Goal: Information Seeking & Learning: Learn about a topic

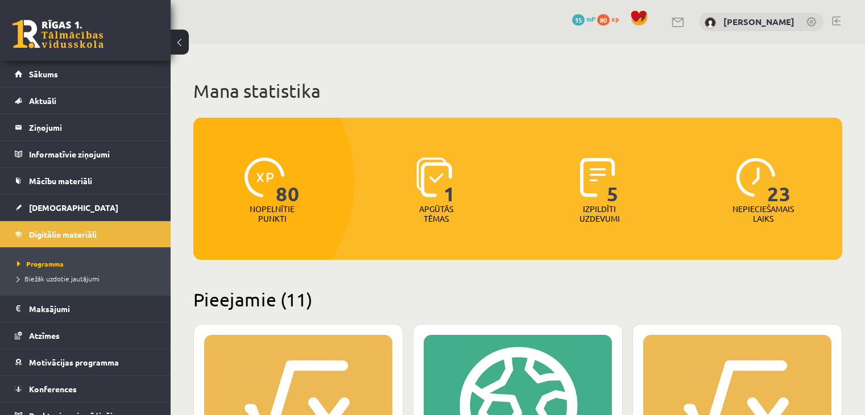
scroll to position [255, 0]
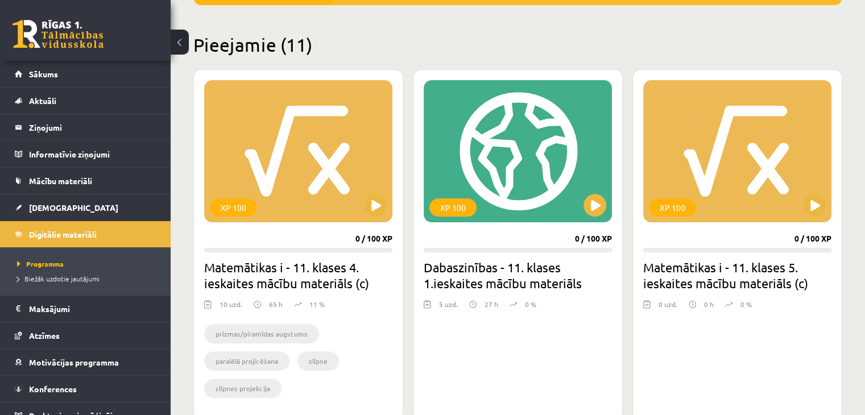
click at [23, 33] on link at bounding box center [58, 34] width 91 height 28
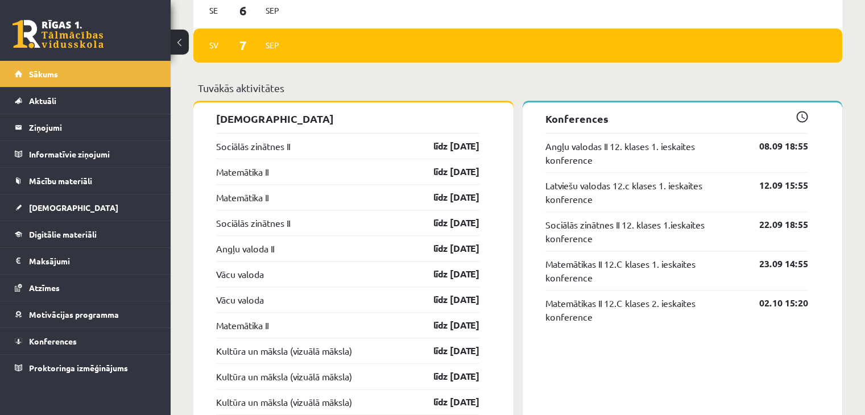
scroll to position [967, 0]
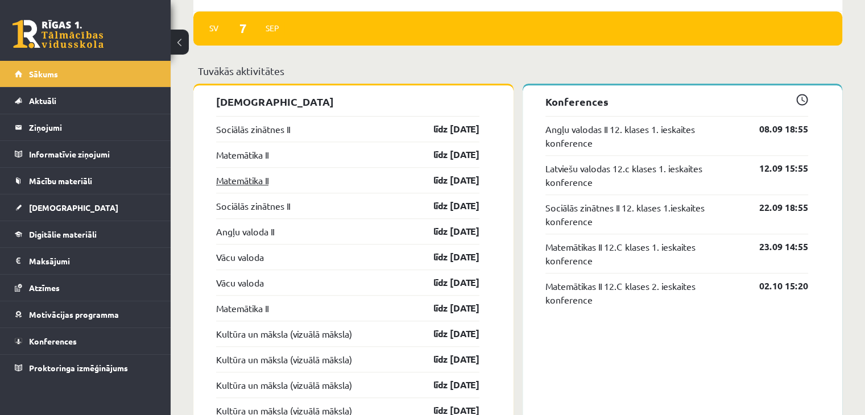
click at [268, 180] on link "Matemātika II" at bounding box center [242, 180] width 52 height 14
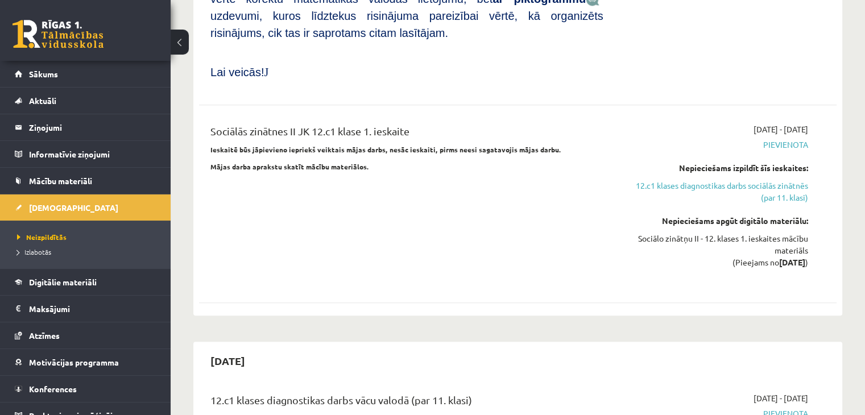
scroll to position [1138, 0]
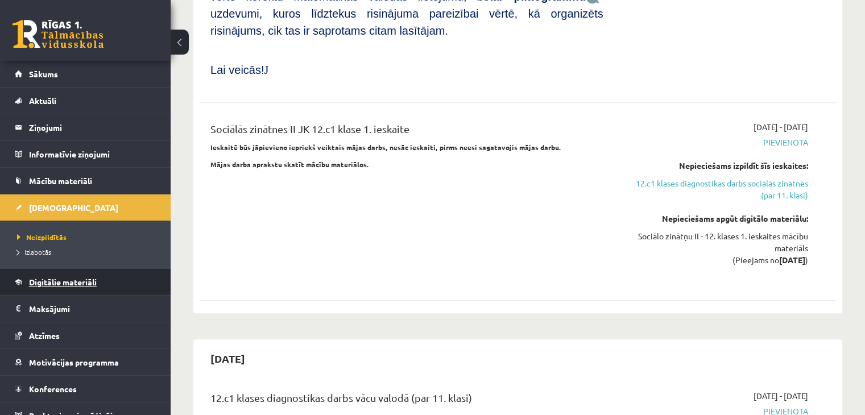
click at [71, 287] on link "Digitālie materiāli" at bounding box center [86, 282] width 142 height 26
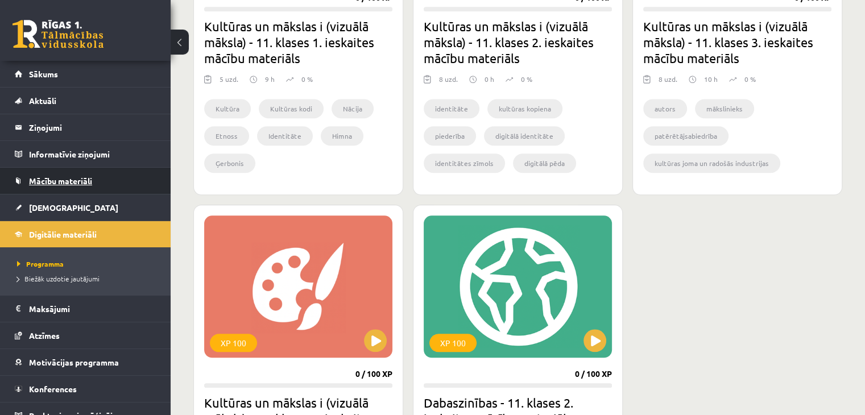
click at [76, 181] on span "Mācību materiāli" at bounding box center [60, 181] width 63 height 10
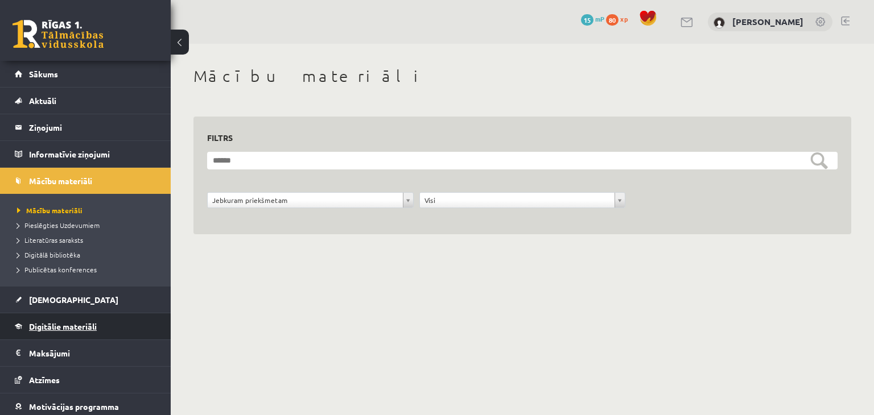
click at [48, 325] on span "Digitālie materiāli" at bounding box center [63, 326] width 68 height 10
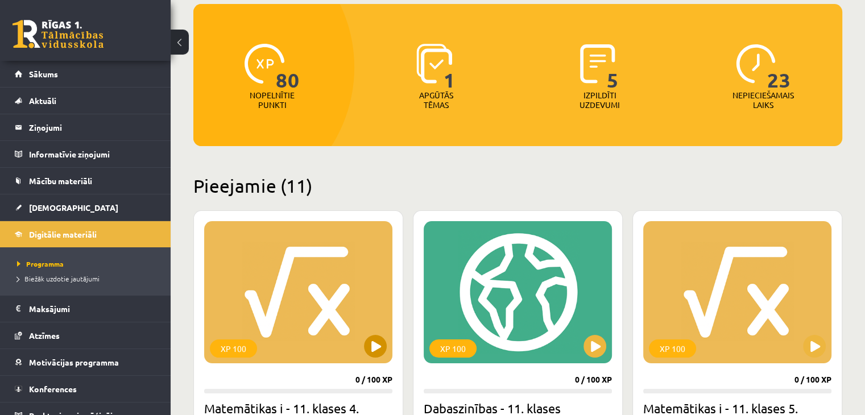
scroll to position [228, 0]
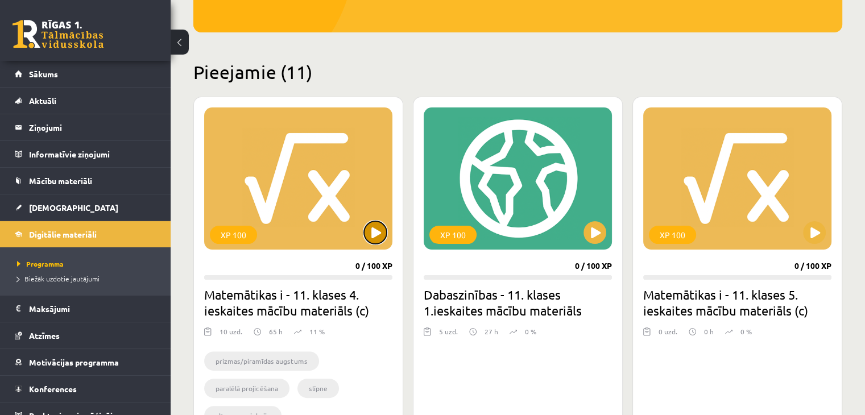
click at [371, 224] on button at bounding box center [375, 232] width 23 height 23
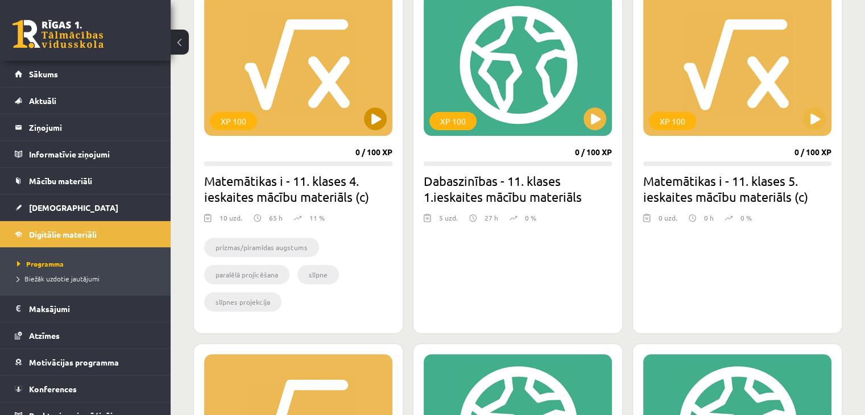
click at [303, 109] on div "XP 100" at bounding box center [298, 65] width 188 height 142
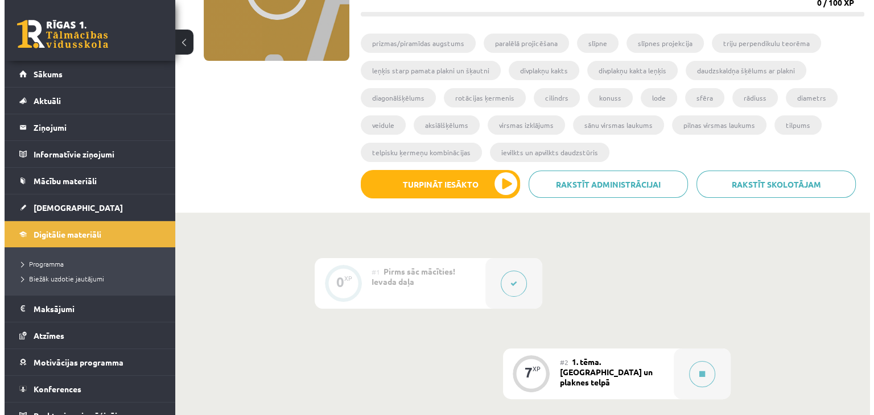
scroll to position [228, 0]
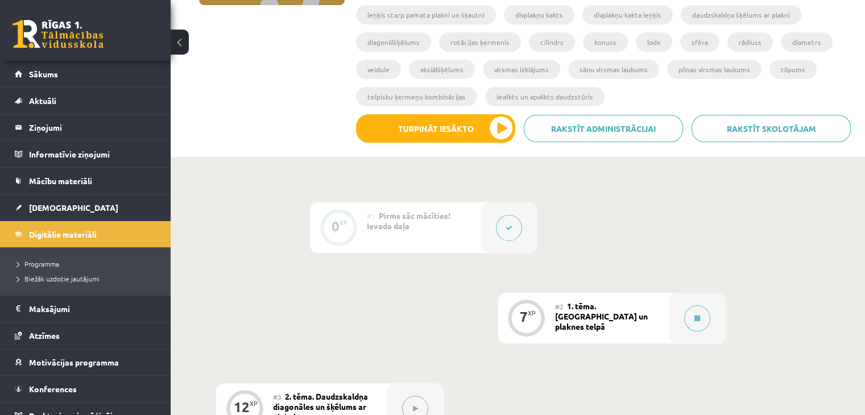
click at [594, 332] on div "#2 1. tēma. Taisnes un plaknes telpā" at bounding box center [612, 318] width 114 height 51
click at [689, 327] on button at bounding box center [697, 318] width 26 height 26
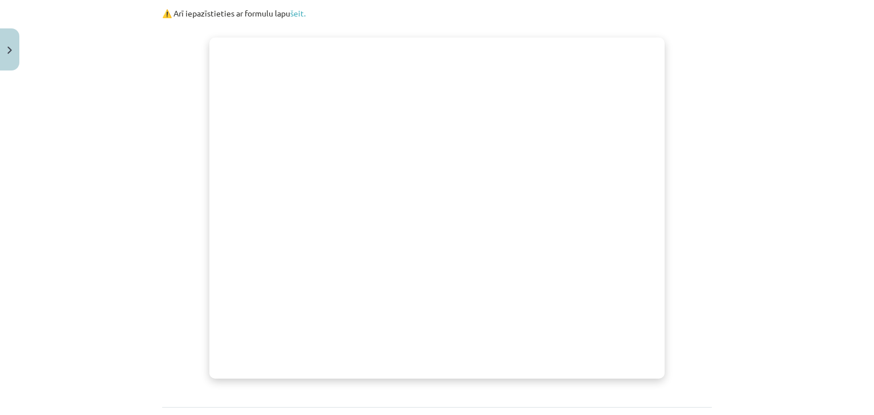
scroll to position [341, 0]
